Goal: Entertainment & Leisure: Consume media (video, audio)

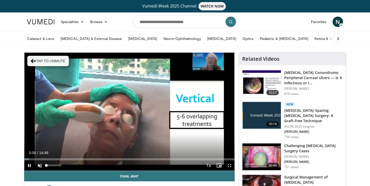
click at [39, 165] on span "Video Player" at bounding box center [40, 165] width 10 height 10
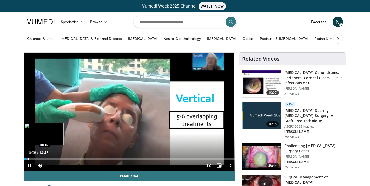
click at [28, 159] on div "Progress Bar" at bounding box center [28, 159] width 1 height 2
click at [31, 159] on div "Progress Bar" at bounding box center [31, 159] width 1 height 2
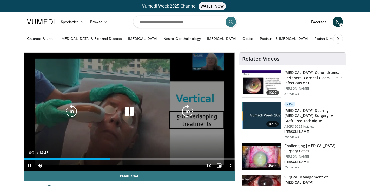
click at [132, 111] on icon "Video Player" at bounding box center [129, 111] width 15 height 15
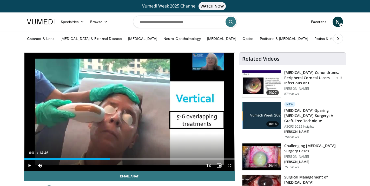
click at [29, 166] on span "Video Player" at bounding box center [29, 165] width 10 height 10
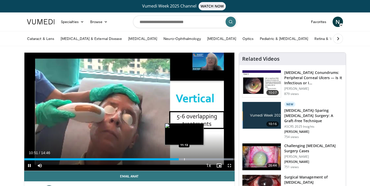
click at [184, 158] on div "Progress Bar" at bounding box center [184, 159] width 1 height 2
click at [190, 159] on div "Progress Bar" at bounding box center [190, 159] width 1 height 2
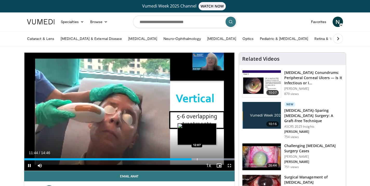
click at [197, 159] on div "Progress Bar" at bounding box center [197, 159] width 1 height 2
click at [203, 159] on div "Progress Bar" at bounding box center [203, 159] width 1 height 2
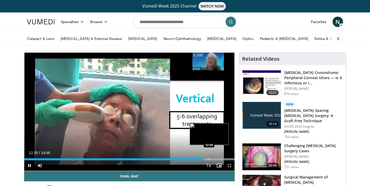
click at [209, 159] on div "Progress Bar" at bounding box center [209, 159] width 1 height 2
